Goal: Task Accomplishment & Management: Complete application form

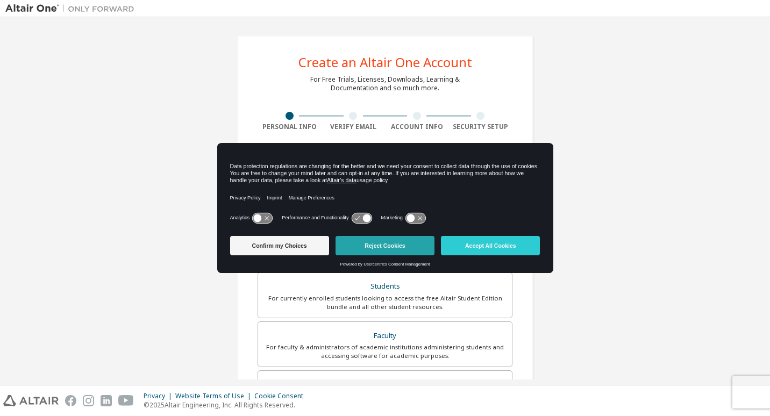
click at [396, 248] on button "Reject Cookies" at bounding box center [385, 245] width 99 height 19
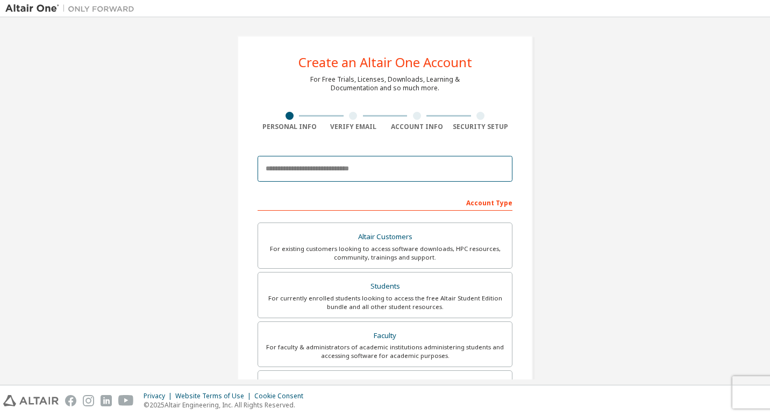
click at [388, 170] on input "email" at bounding box center [385, 169] width 255 height 26
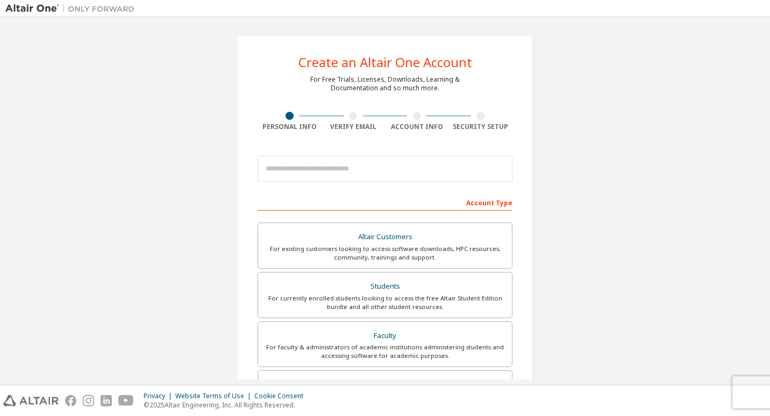
click at [138, 197] on div "Create an Altair One Account For Free Trials, Licenses, Downloads, Learning & D…" at bounding box center [384, 308] width 759 height 570
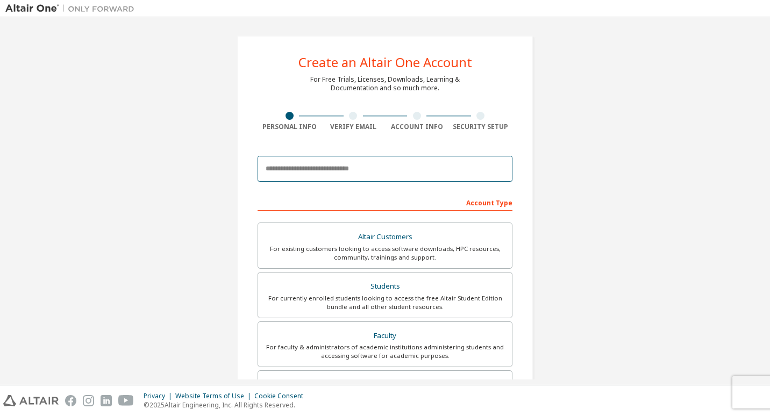
click at [317, 173] on input "email" at bounding box center [385, 169] width 255 height 26
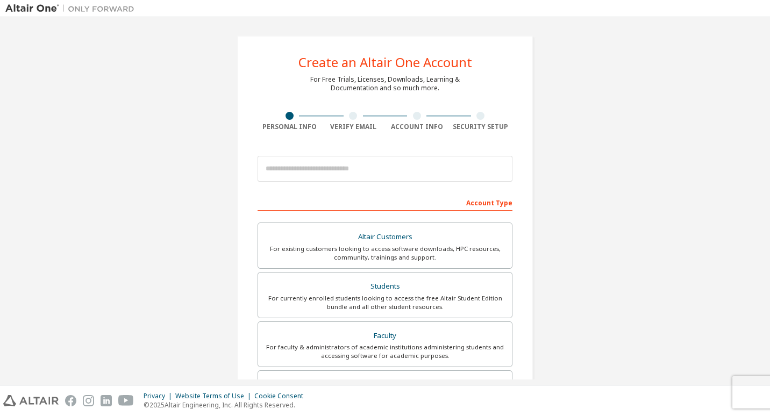
click at [184, 231] on div "Create an Altair One Account For Free Trials, Licenses, Downloads, Learning & D…" at bounding box center [384, 308] width 759 height 570
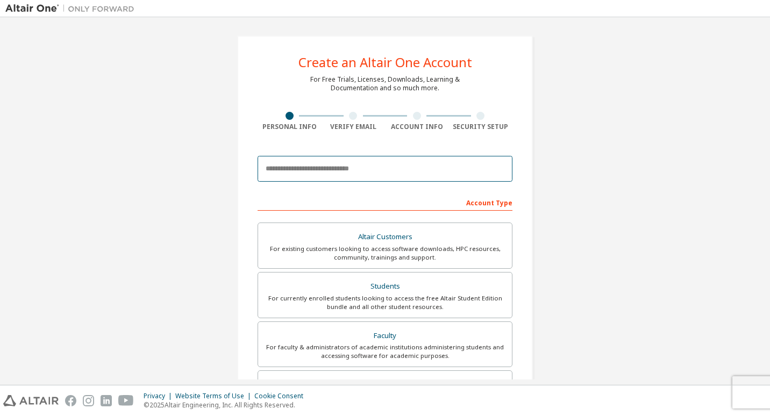
click at [340, 172] on input "email" at bounding box center [385, 169] width 255 height 26
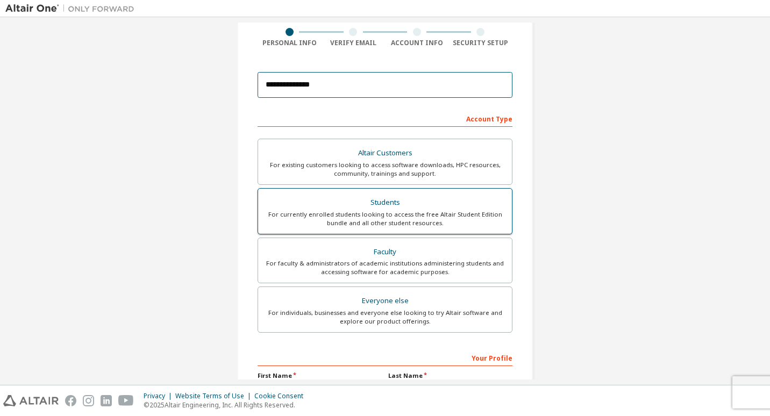
type input "**********"
click at [355, 213] on div "For currently enrolled students looking to access the free Altair Student Editi…" at bounding box center [385, 218] width 241 height 17
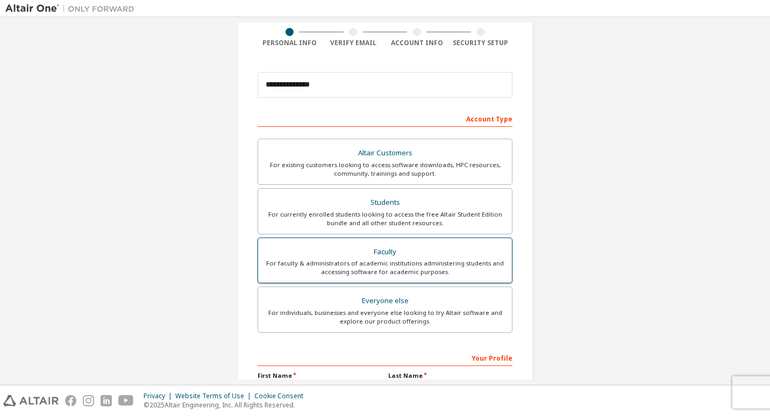
scroll to position [212, 0]
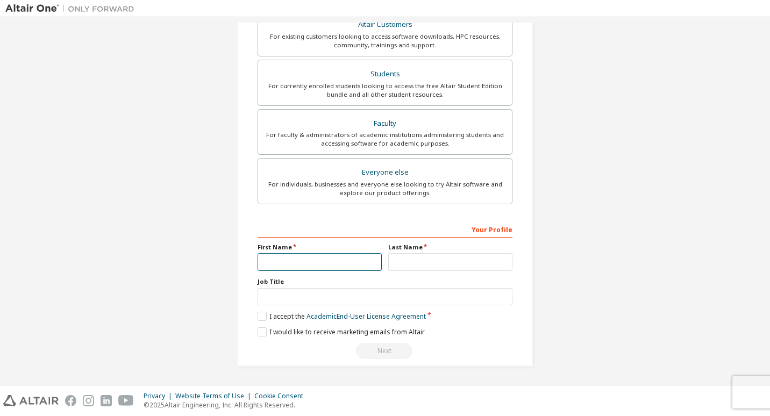
click at [344, 263] on input "text" at bounding box center [320, 262] width 124 height 18
type input "********"
click at [403, 266] on input "text" at bounding box center [450, 262] width 124 height 18
type input "*****"
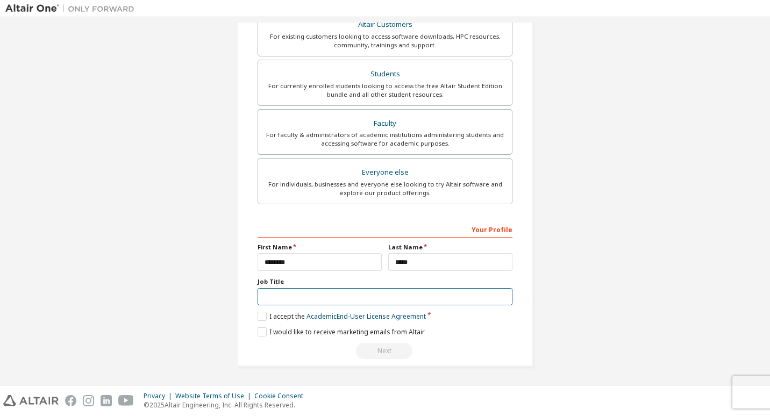
click at [383, 296] on input "text" at bounding box center [385, 297] width 255 height 18
type input "*"
click at [263, 317] on label "I accept the Academic End-User License Agreement" at bounding box center [342, 316] width 168 height 9
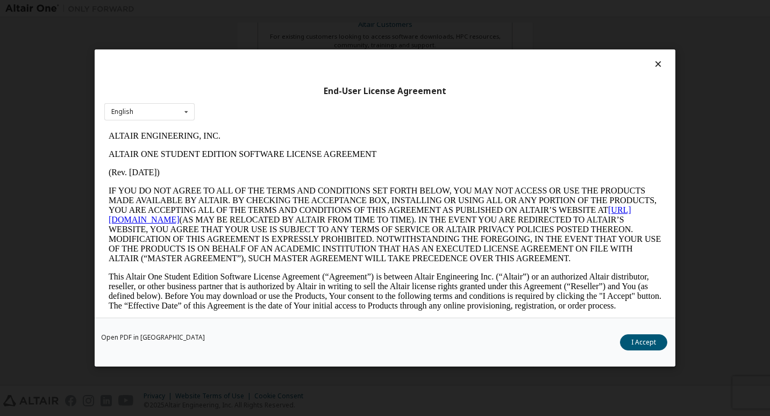
scroll to position [1795, 0]
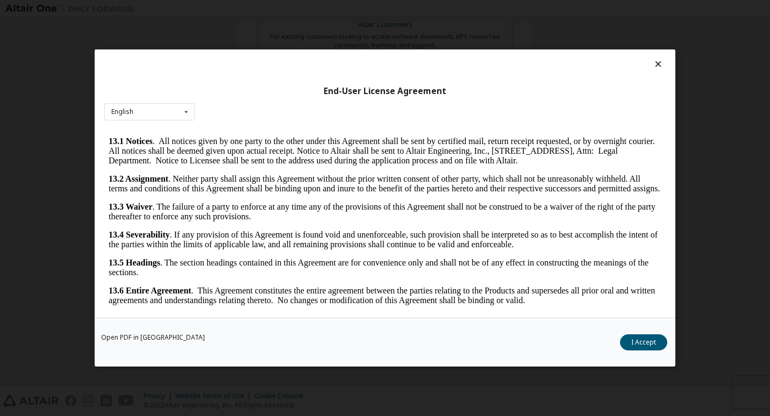
click at [636, 351] on div "Open PDF in New Tab I Accept" at bounding box center [385, 342] width 581 height 49
click at [640, 340] on button "I Accept" at bounding box center [643, 342] width 47 height 16
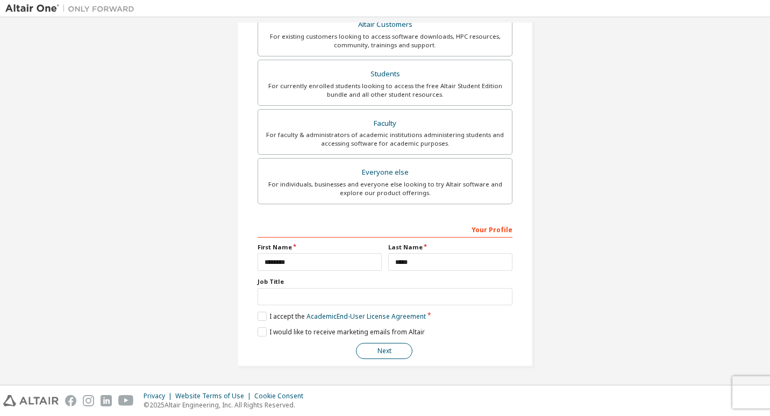
click at [393, 346] on button "Next" at bounding box center [384, 351] width 56 height 16
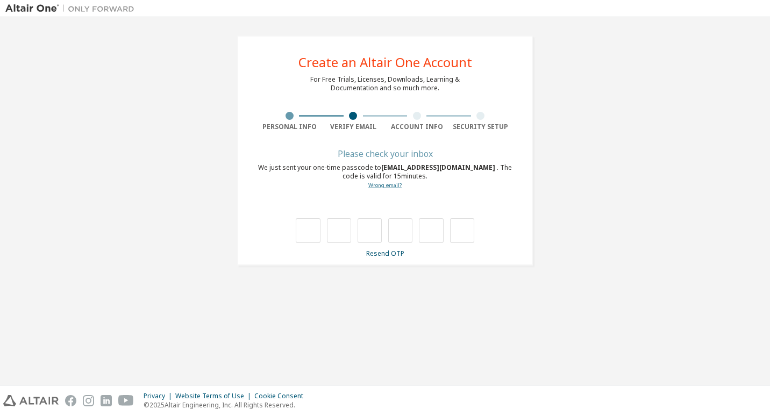
click at [387, 184] on link "Wrong email?" at bounding box center [384, 185] width 33 height 7
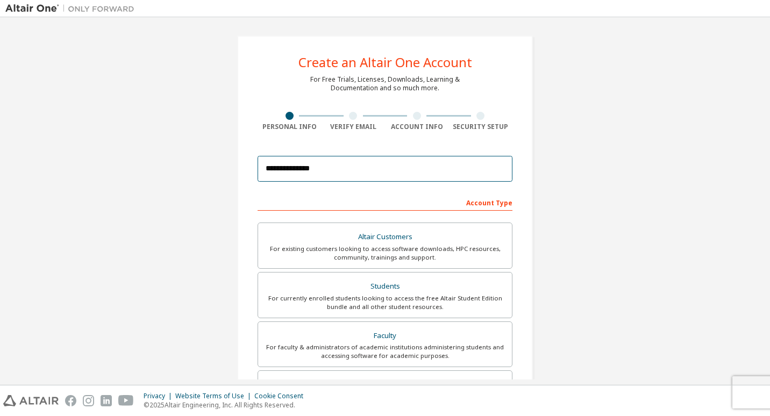
click at [299, 167] on input "**********" at bounding box center [385, 169] width 255 height 26
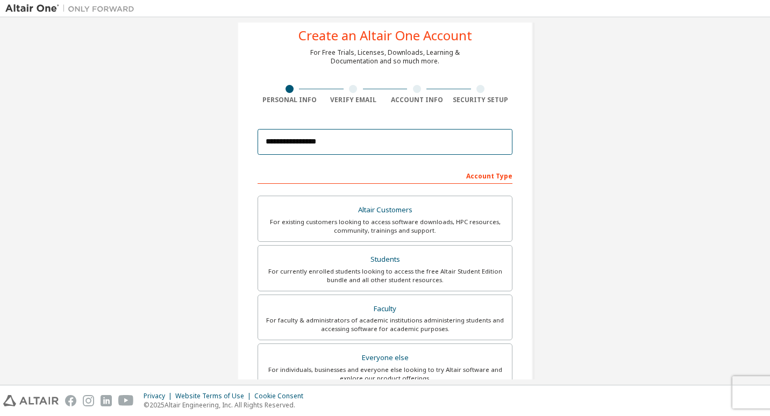
scroll to position [212, 0]
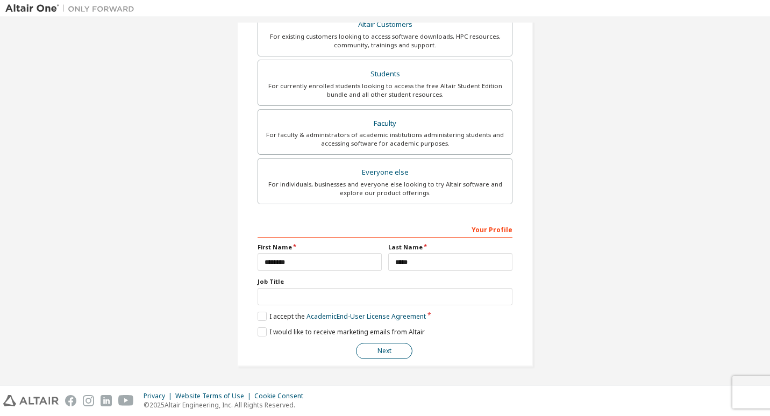
click at [381, 348] on button "Next" at bounding box center [384, 351] width 56 height 16
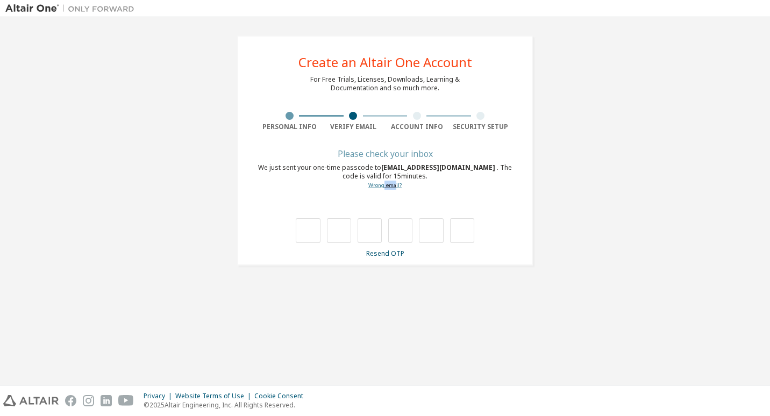
drag, startPoint x: 395, startPoint y: 189, endPoint x: 384, endPoint y: 186, distance: 11.7
click at [384, 186] on div "We just sent your one-time passcode to [EMAIL_ADDRESS][DOMAIN_NAME] . The code …" at bounding box center [385, 176] width 255 height 26
click at [384, 186] on link "Wrong email?" at bounding box center [384, 185] width 33 height 7
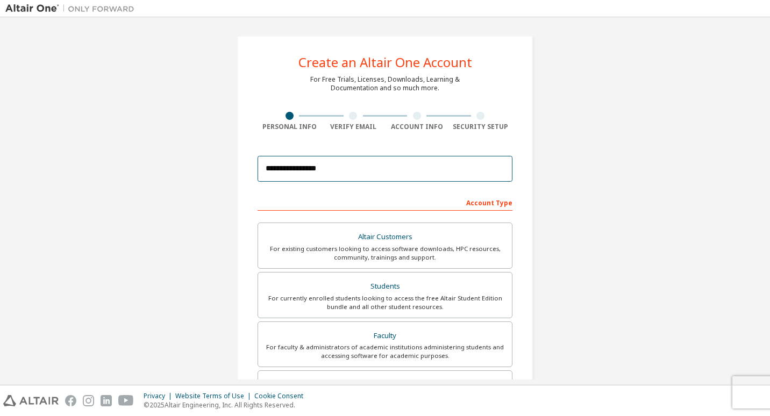
drag, startPoint x: 351, startPoint y: 165, endPoint x: 247, endPoint y: 162, distance: 103.8
click at [247, 162] on div "**********" at bounding box center [385, 307] width 296 height 544
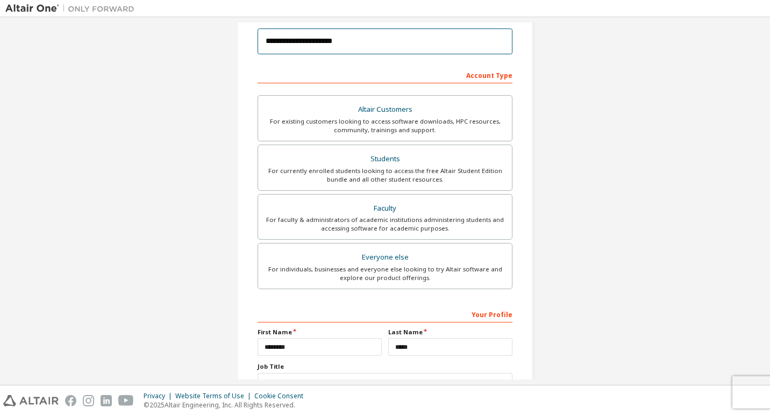
scroll to position [212, 0]
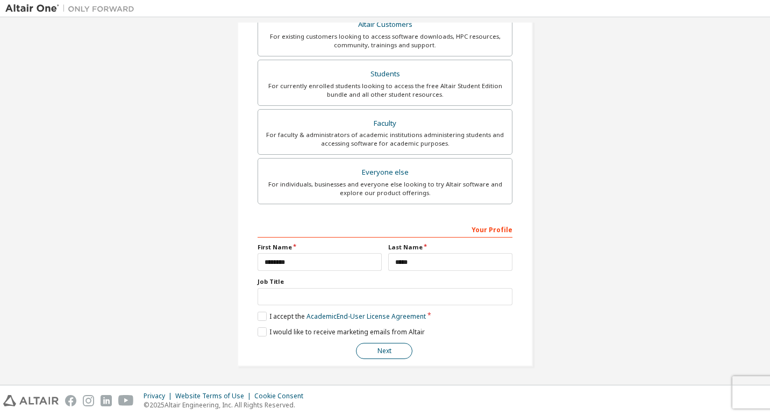
type input "**********"
click at [388, 346] on button "Next" at bounding box center [384, 351] width 56 height 16
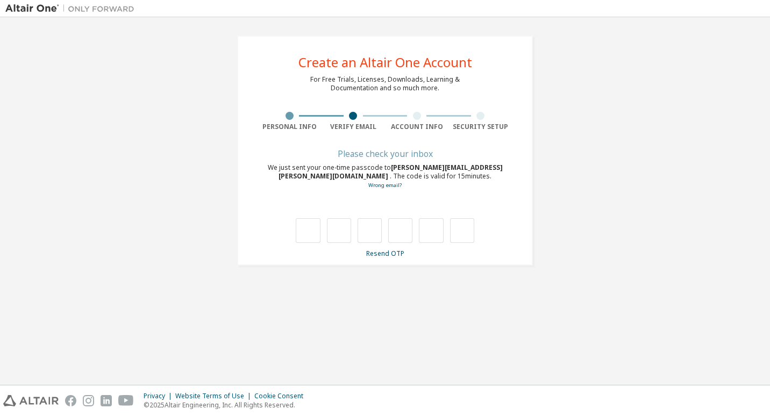
scroll to position [0, 0]
type input "*"
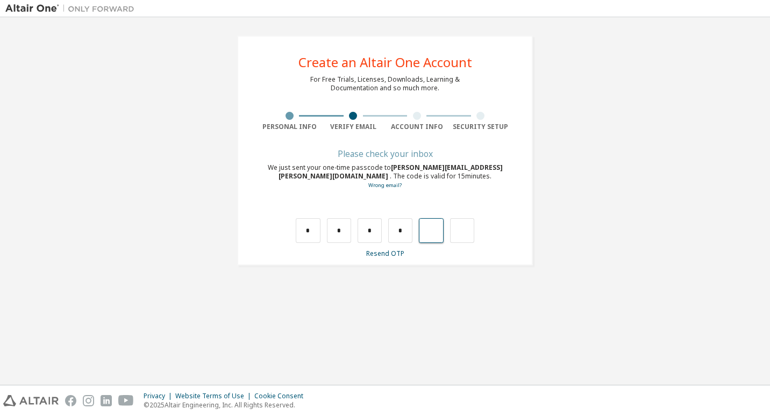
type input "*"
click at [310, 232] on input "text" at bounding box center [308, 230] width 24 height 25
type input "*"
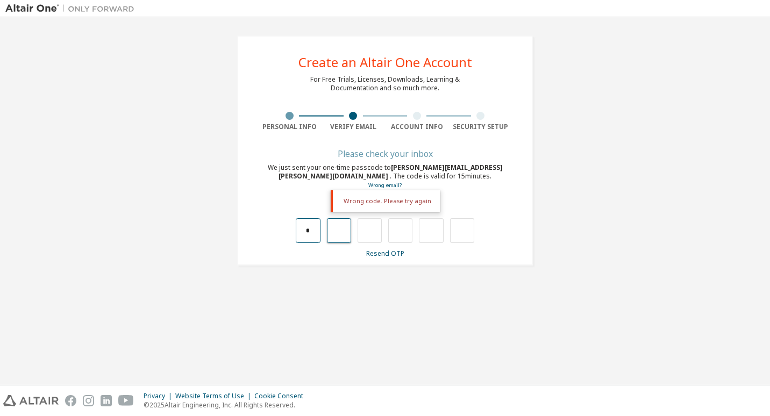
type input "*"
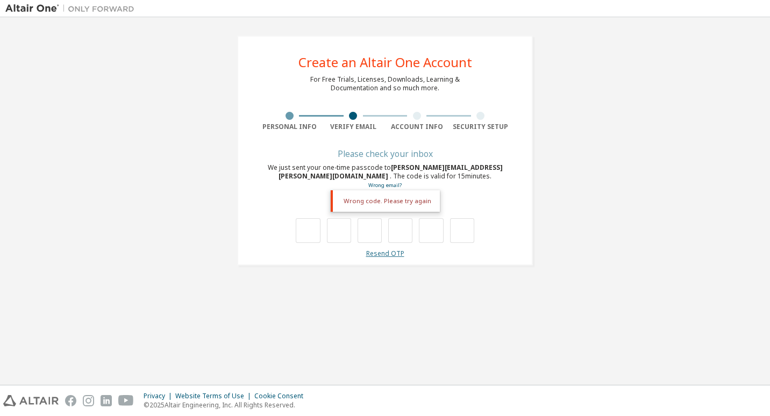
click at [391, 254] on link "Resend OTP" at bounding box center [385, 253] width 38 height 9
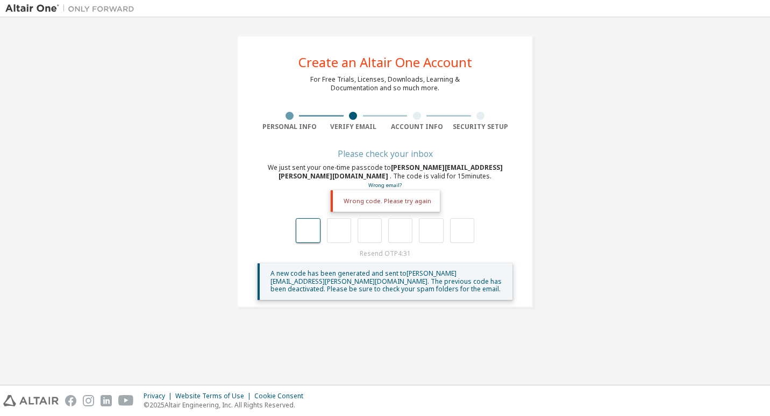
click at [309, 226] on input "text" at bounding box center [308, 230] width 24 height 25
type input "*"
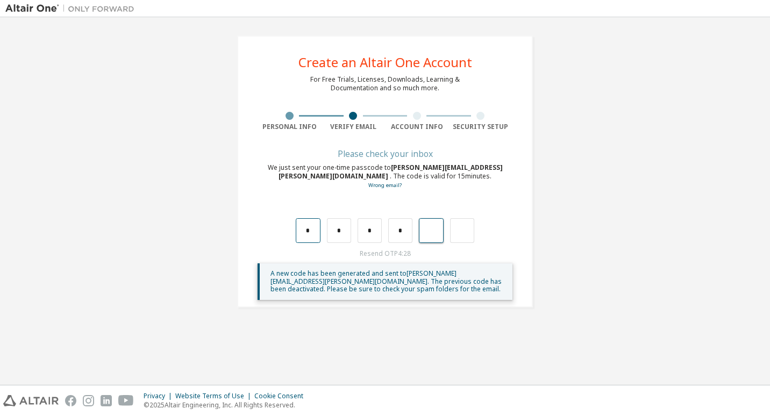
type input "*"
click at [309, 226] on input "text" at bounding box center [308, 230] width 24 height 25
type input "*"
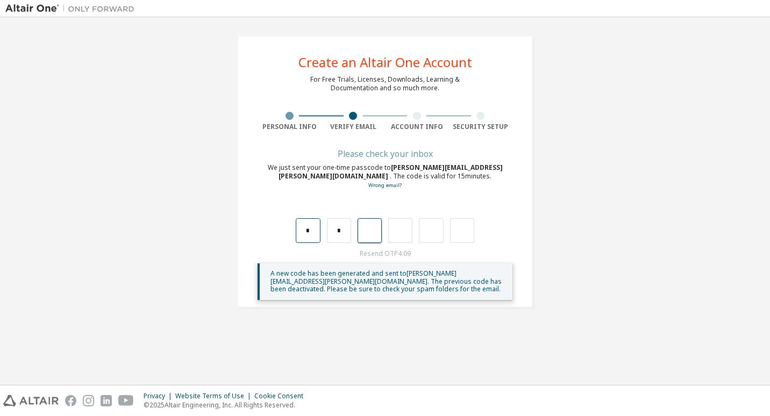
type input "*"
click at [309, 226] on input "text" at bounding box center [308, 230] width 24 height 25
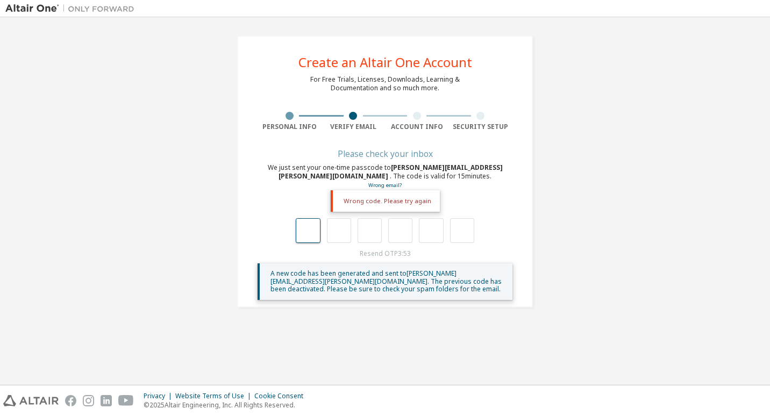
type input "*"
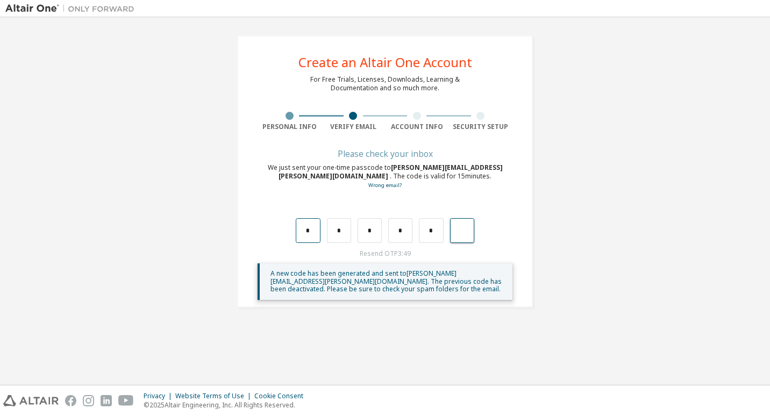
type input "*"
